Goal: Task Accomplishment & Management: Use online tool/utility

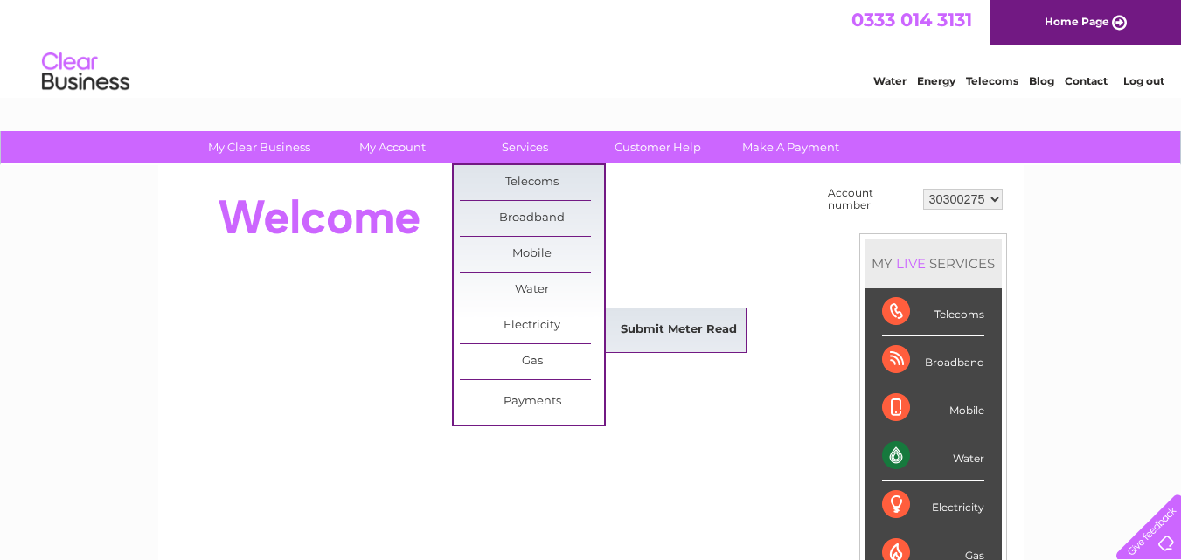
click at [630, 329] on link "Submit Meter Read" at bounding box center [679, 330] width 144 height 35
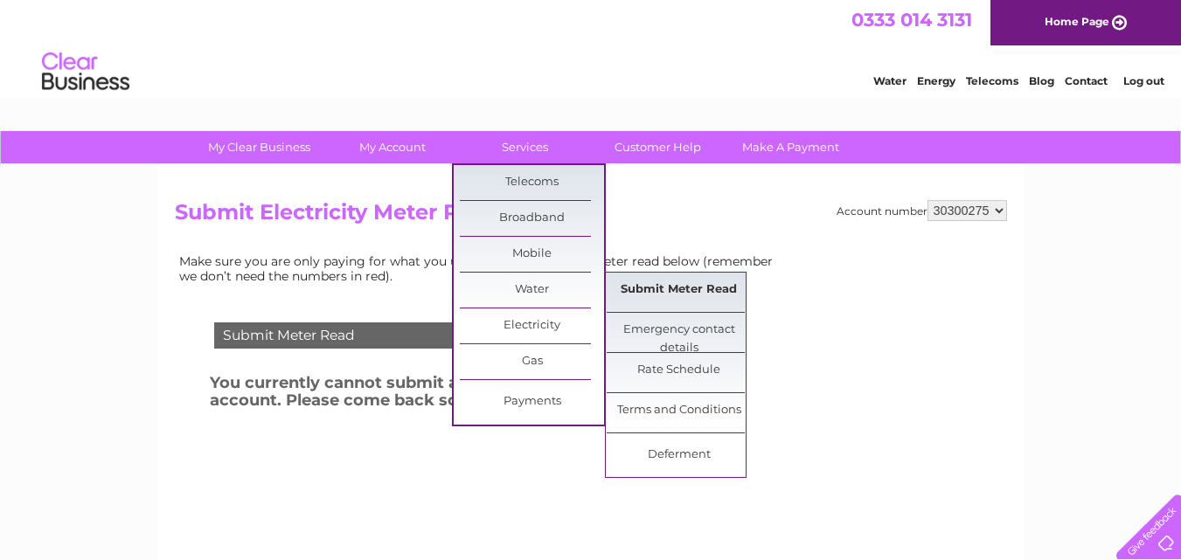
click at [663, 290] on link "Submit Meter Read" at bounding box center [679, 290] width 144 height 35
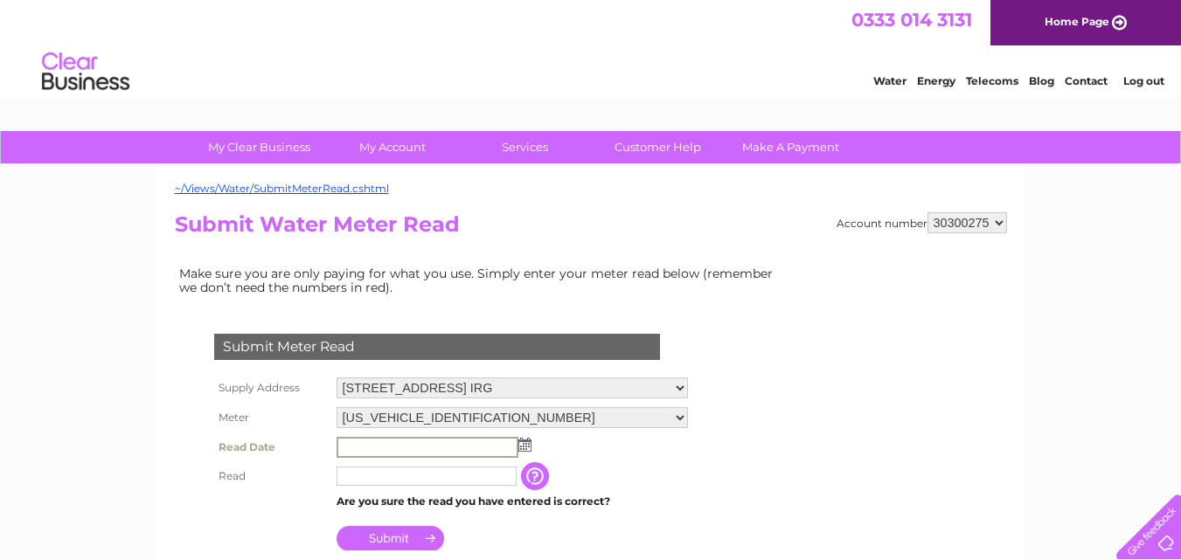
click at [464, 446] on input "text" at bounding box center [428, 447] width 182 height 21
click at [526, 450] on img at bounding box center [525, 445] width 13 height 14
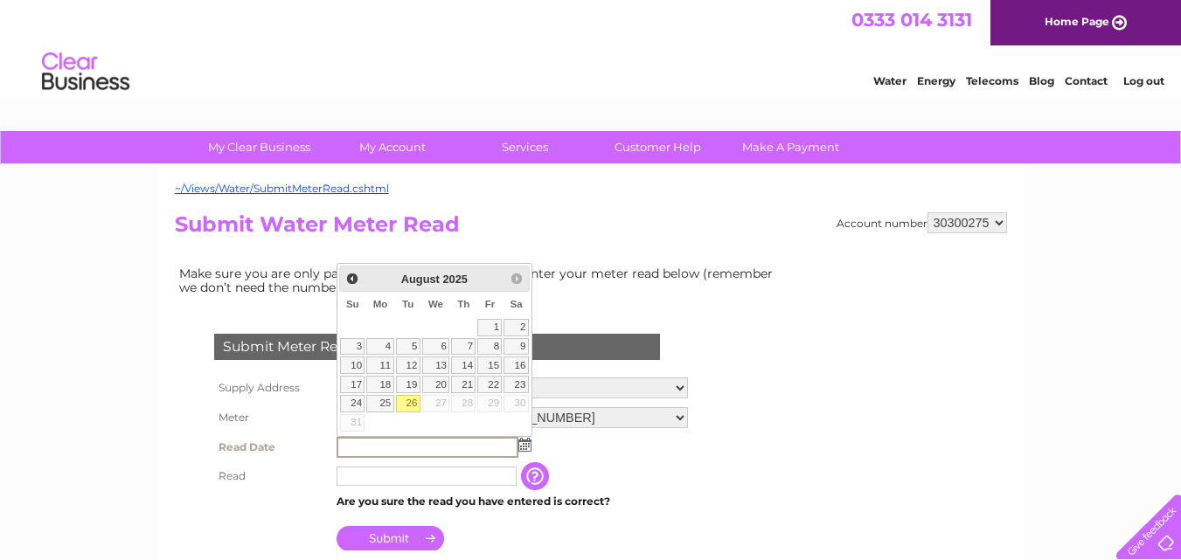
click at [411, 402] on link "26" at bounding box center [408, 403] width 24 height 17
type input "2025/08/26"
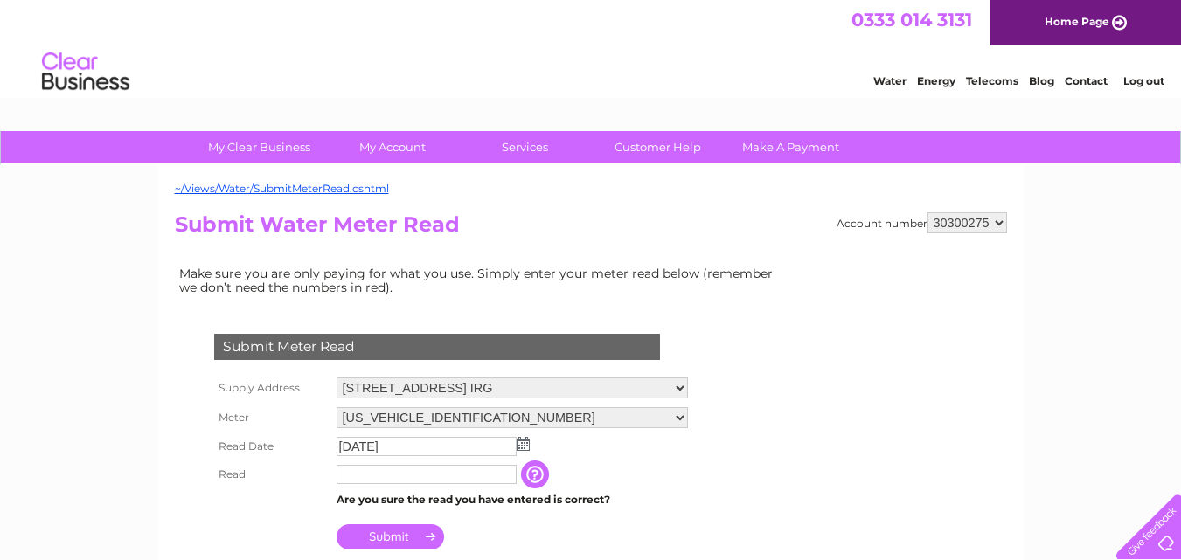
click at [421, 477] on input "text" at bounding box center [427, 474] width 180 height 19
type input "263"
click at [404, 538] on input "Submit" at bounding box center [391, 538] width 108 height 24
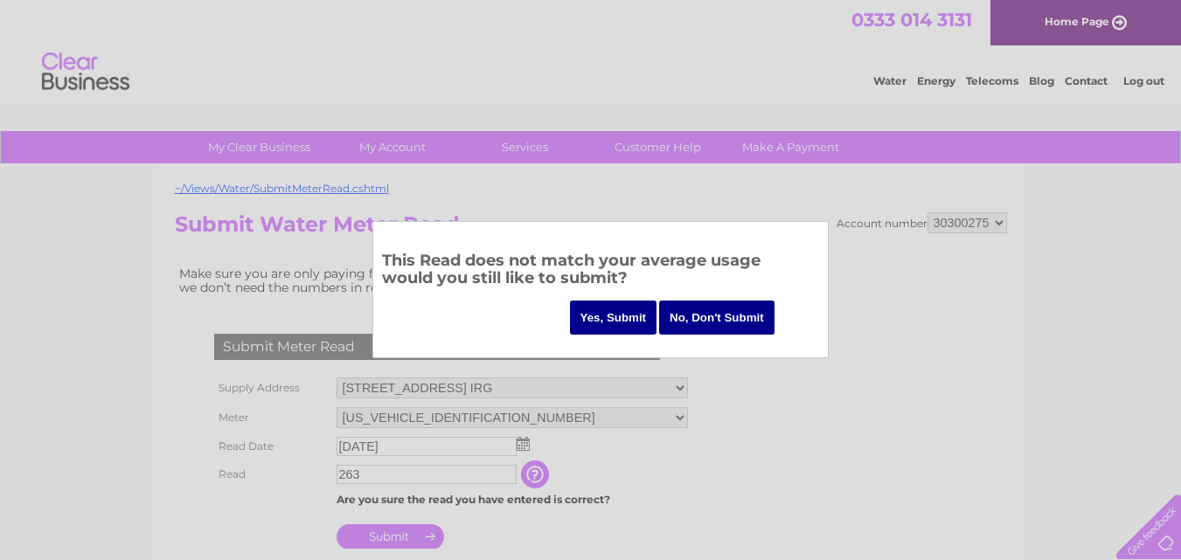
click at [601, 308] on input "Yes, Submit" at bounding box center [613, 318] width 87 height 34
